Goal: Navigation & Orientation: Find specific page/section

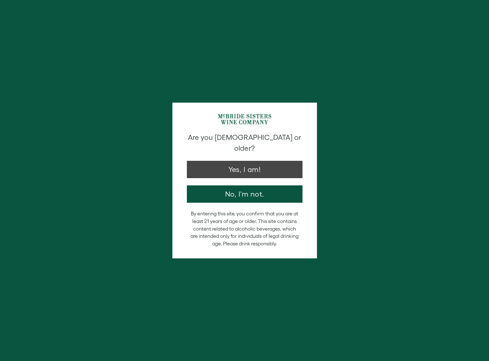
click at [252, 161] on button "Yes, I am!" at bounding box center [245, 169] width 116 height 17
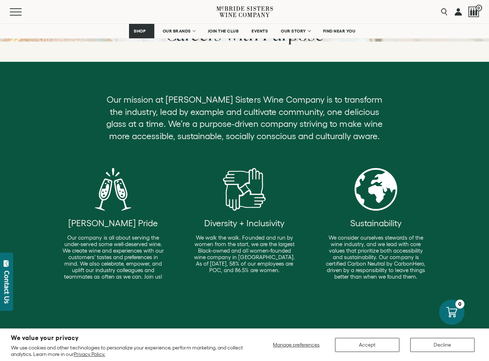
scroll to position [77, 0]
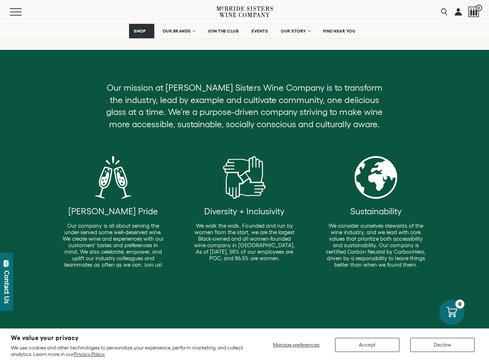
click at [385, 348] on button "Accept" at bounding box center [367, 345] width 64 height 14
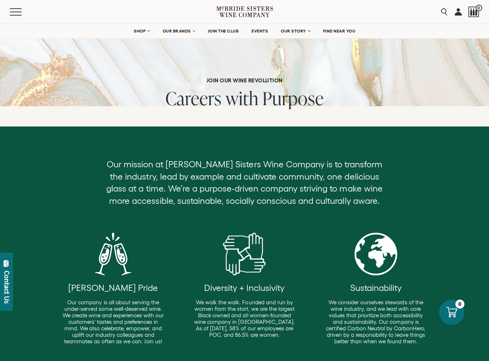
scroll to position [0, 0]
click at [284, 106] on span "Purpose" at bounding box center [292, 98] width 61 height 25
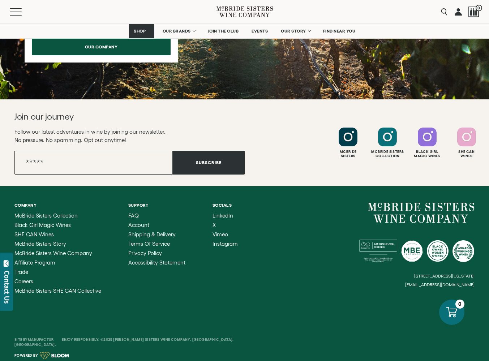
scroll to position [673, 0]
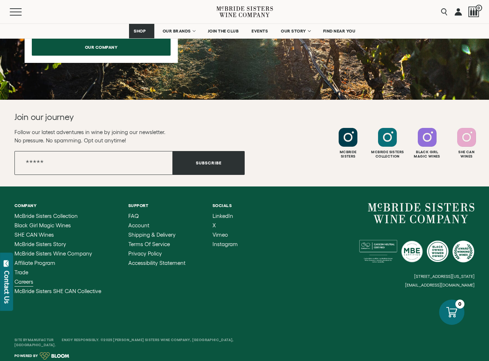
click at [27, 280] on span "Careers" at bounding box center [23, 282] width 19 height 6
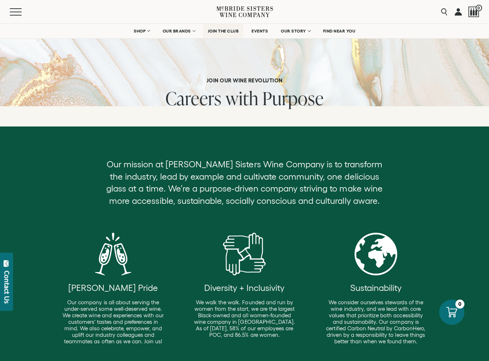
click at [236, 31] on span "JOIN THE CLUB" at bounding box center [223, 31] width 31 height 5
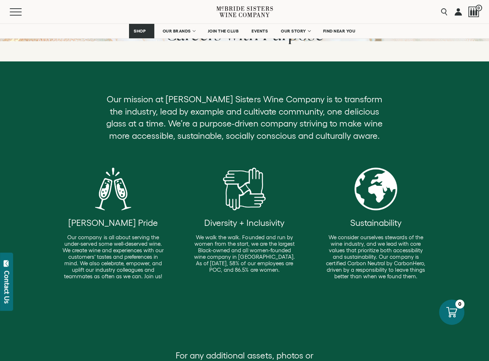
scroll to position [67, 0]
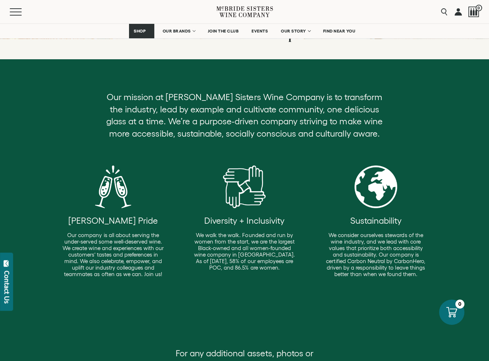
click at [109, 193] on div at bounding box center [113, 187] width 43 height 43
click at [264, 188] on div at bounding box center [244, 187] width 43 height 43
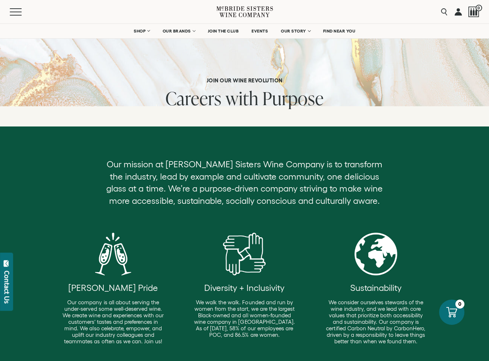
scroll to position [0, 0]
click at [239, 101] on span "with" at bounding box center [242, 98] width 33 height 25
click at [237, 110] on span "with" at bounding box center [242, 98] width 33 height 25
click at [237, 113] on div "Careers with Purpose" at bounding box center [245, 102] width 158 height 28
click at [271, 29] on link "EVENTS" at bounding box center [260, 31] width 26 height 14
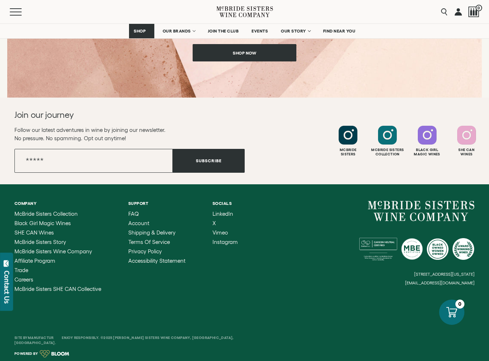
scroll to position [1052, 0]
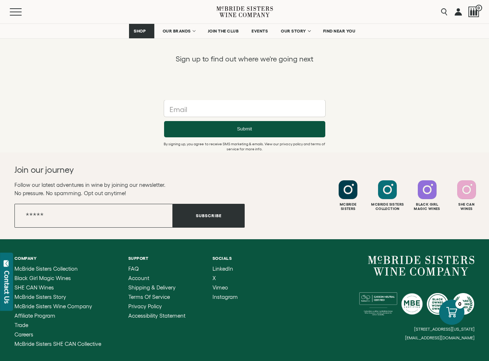
scroll to position [483, 0]
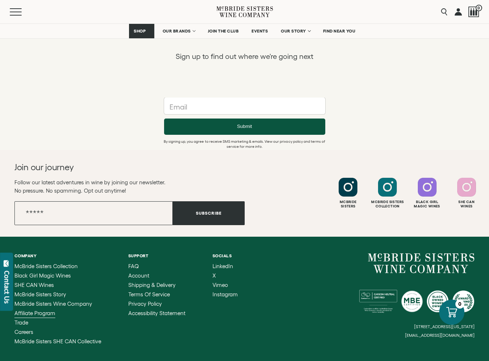
click at [50, 310] on span "Affiliate Program" at bounding box center [34, 313] width 41 height 6
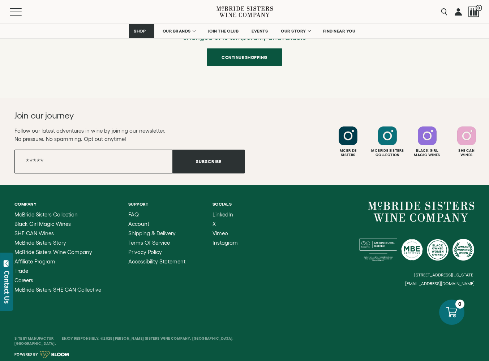
scroll to position [163, 0]
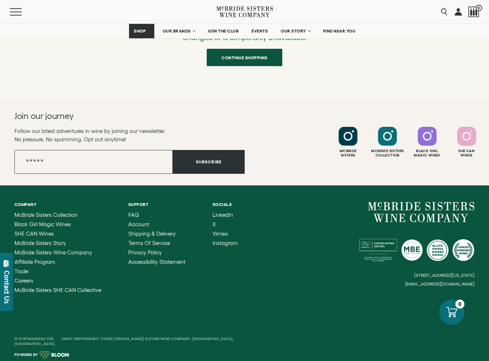
click at [25, 274] on div "[PERSON_NAME] Sisters Collection Black Girl Magic Wines SHE CAN Wines [PERSON_N…" at bounding box center [57, 252] width 87 height 81
click at [26, 270] on span "Trade" at bounding box center [21, 271] width 14 height 6
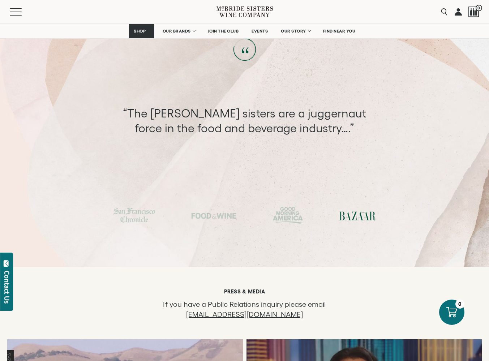
scroll to position [1850, 0]
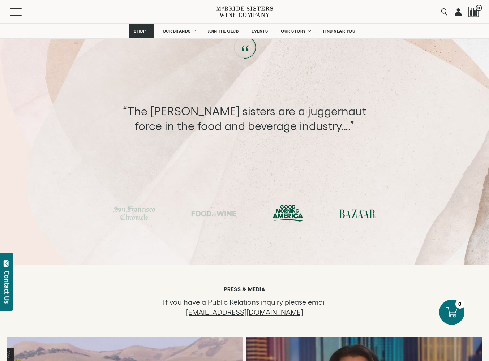
click at [284, 205] on div at bounding box center [288, 213] width 31 height 17
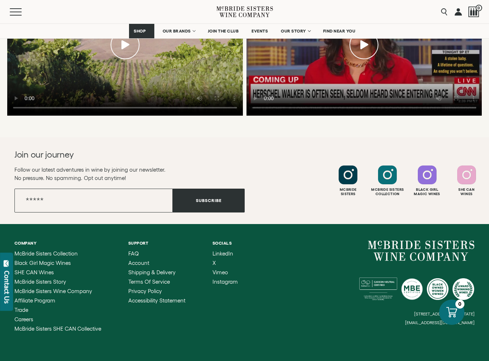
scroll to position [2212, 0]
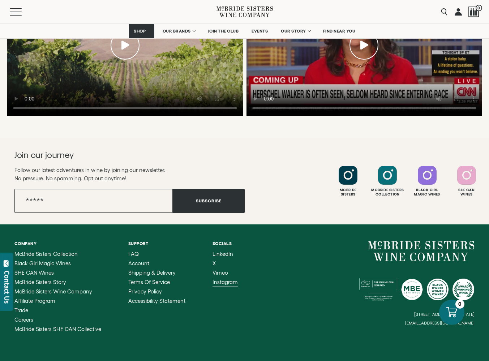
click at [214, 279] on span "Instagram" at bounding box center [225, 282] width 25 height 6
